Goal: Find specific page/section: Find specific page/section

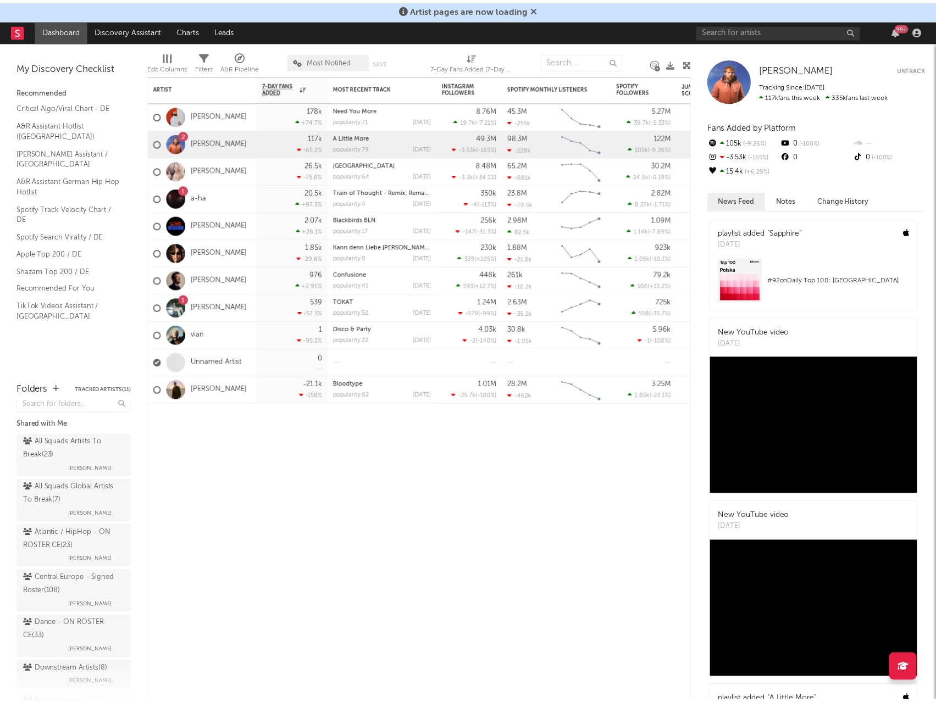
scroll to position [4, 0]
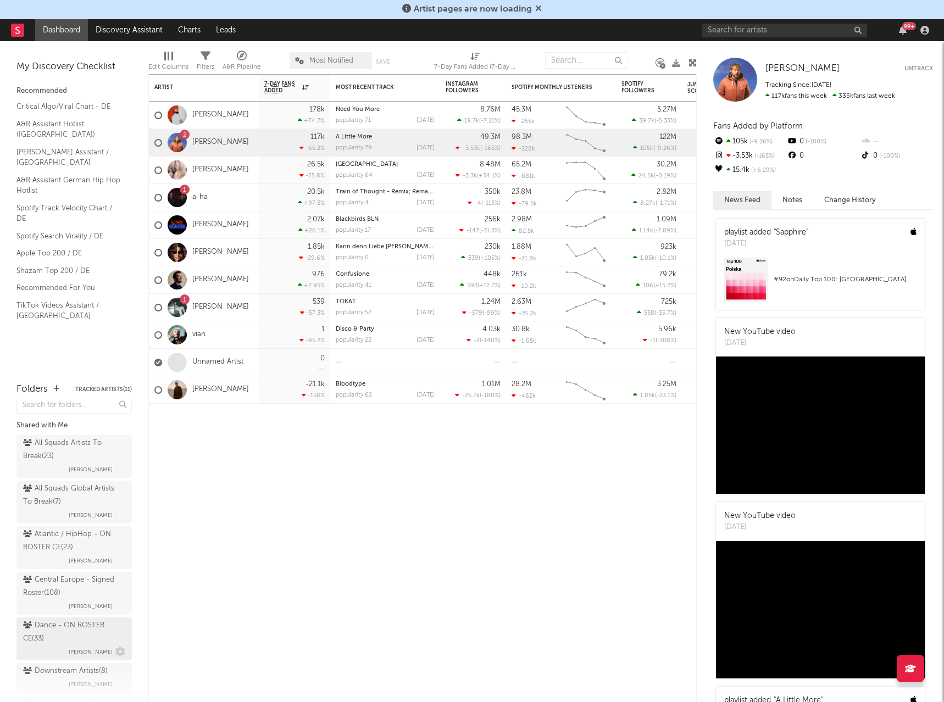
click at [73, 621] on div "Dance - ON ROSTER CE ( 33 )" at bounding box center [72, 632] width 99 height 26
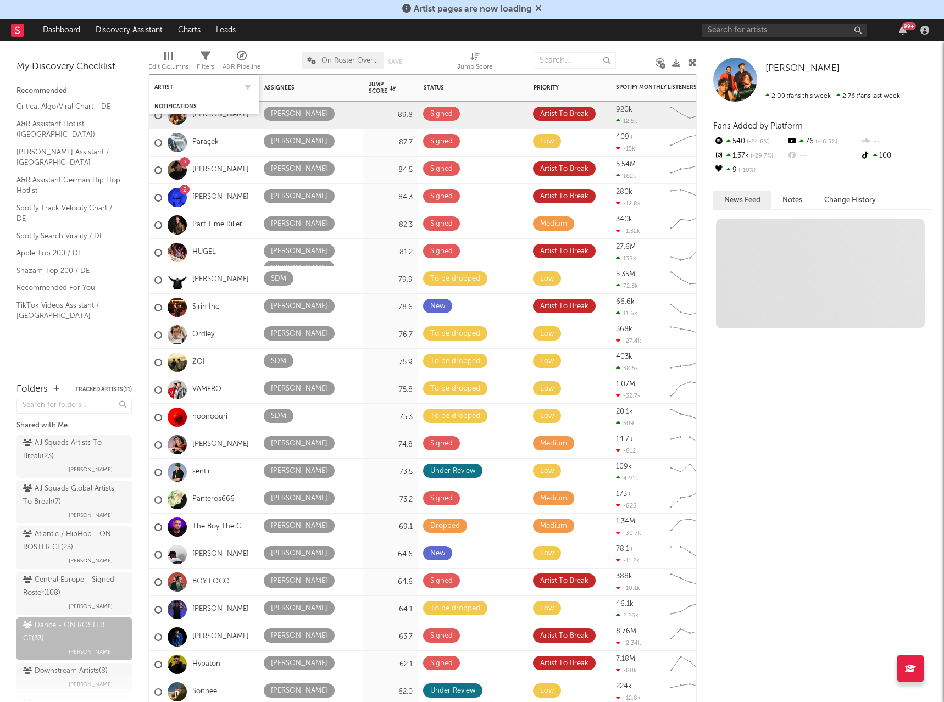
click at [170, 83] on div "Artist" at bounding box center [203, 86] width 99 height 21
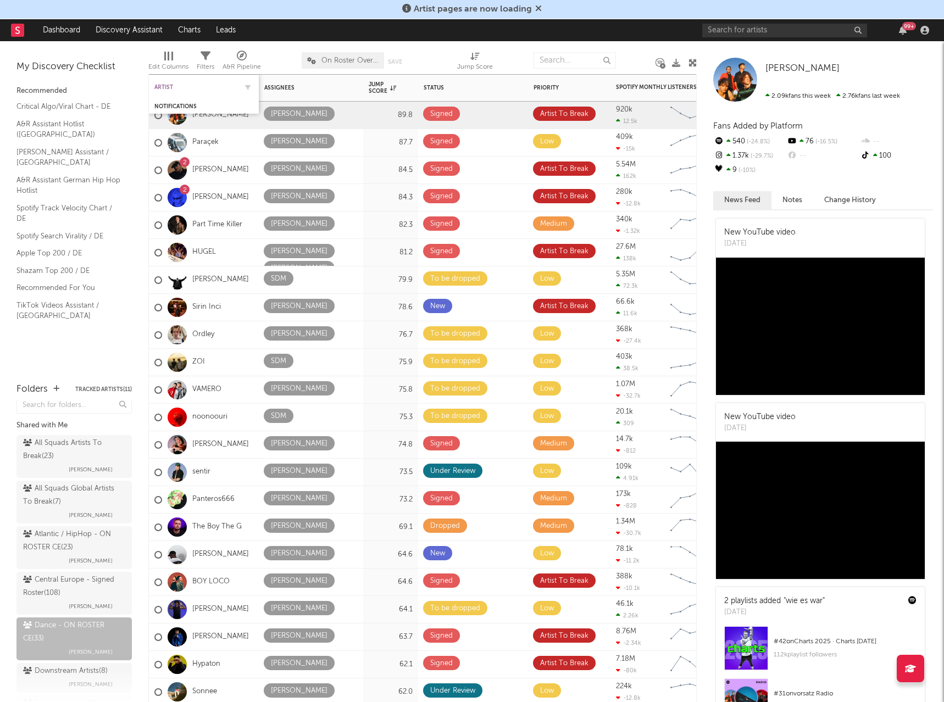
click at [170, 84] on div "Artist" at bounding box center [195, 87] width 82 height 7
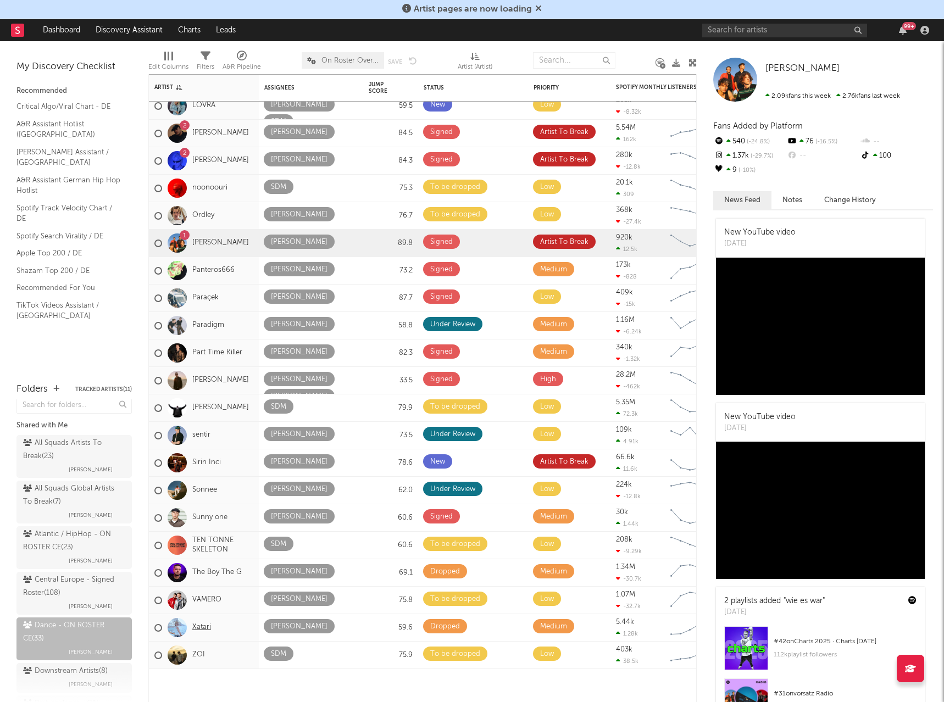
click at [199, 629] on link "Xatari" at bounding box center [201, 627] width 19 height 9
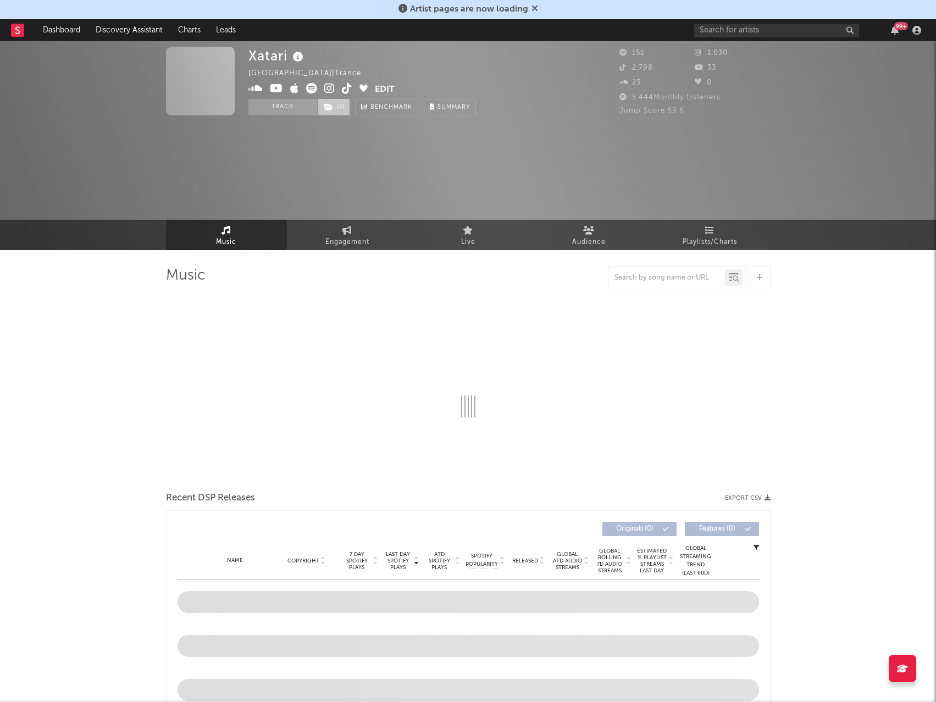
click at [342, 104] on span "( 2 )" at bounding box center [333, 107] width 33 height 16
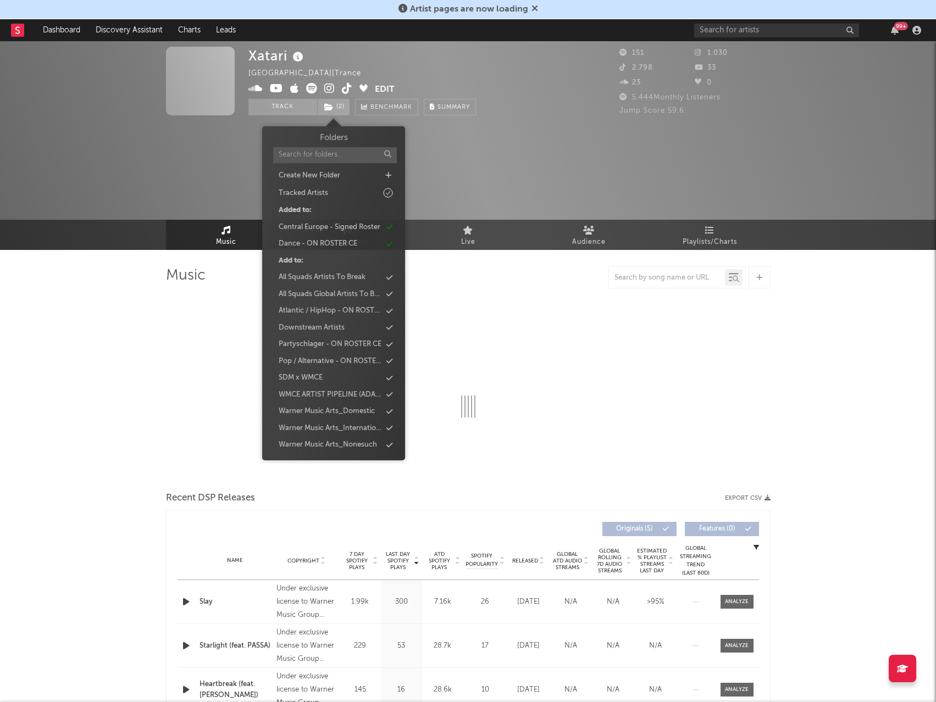
select select "6m"
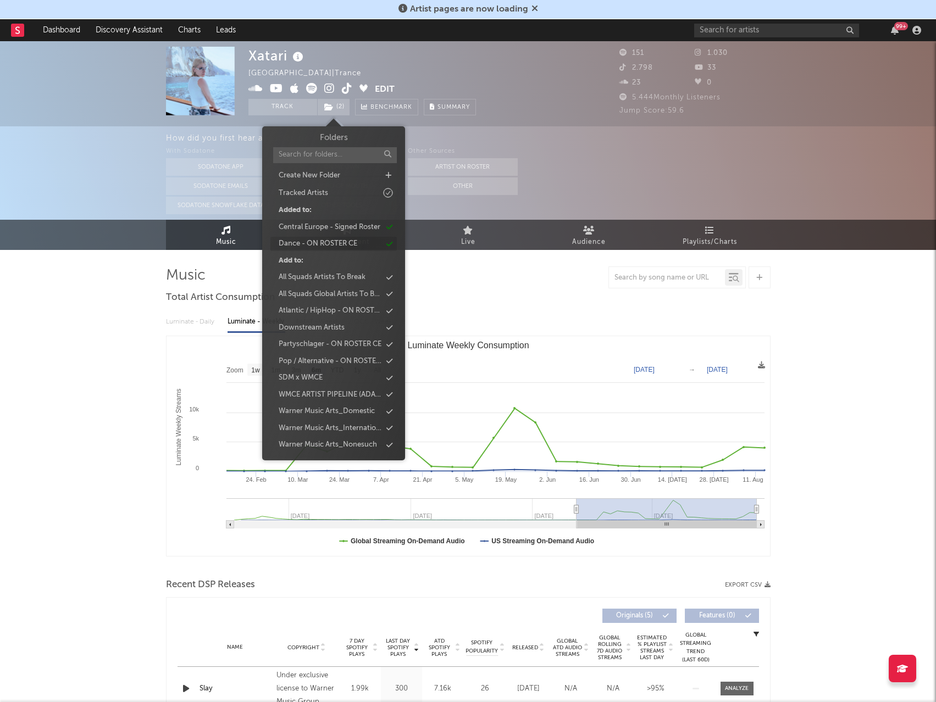
click at [312, 249] on div "Dance - ON ROSTER CE" at bounding box center [318, 243] width 79 height 11
click at [314, 227] on div "Central Europe - Signed Roster" at bounding box center [329, 227] width 102 height 11
